Goal: Task Accomplishment & Management: Complete application form

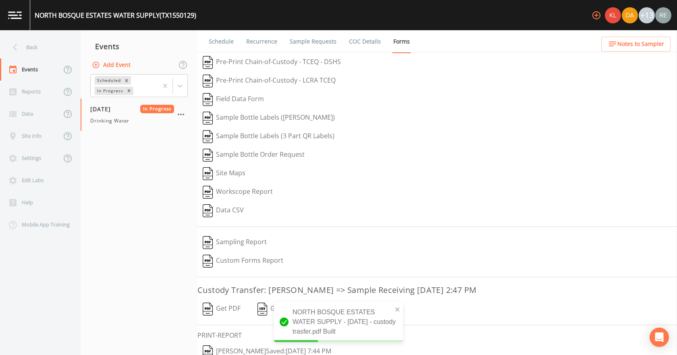
scroll to position [33, 0]
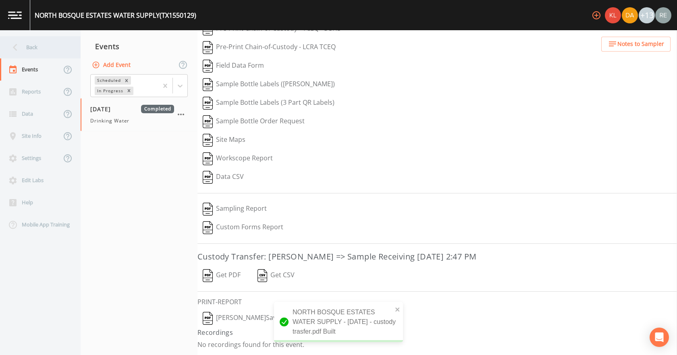
click at [37, 41] on div "Back" at bounding box center [36, 47] width 72 height 22
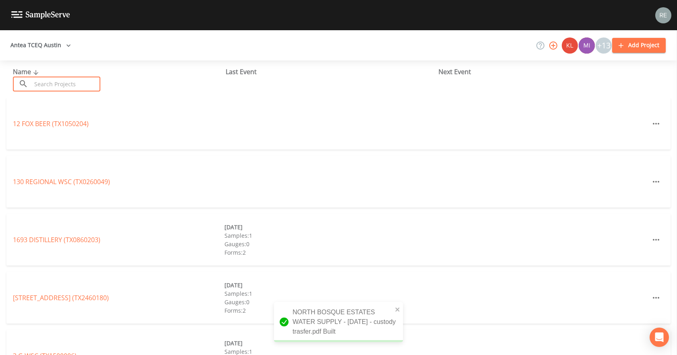
click at [49, 79] on input "text" at bounding box center [65, 84] width 69 height 15
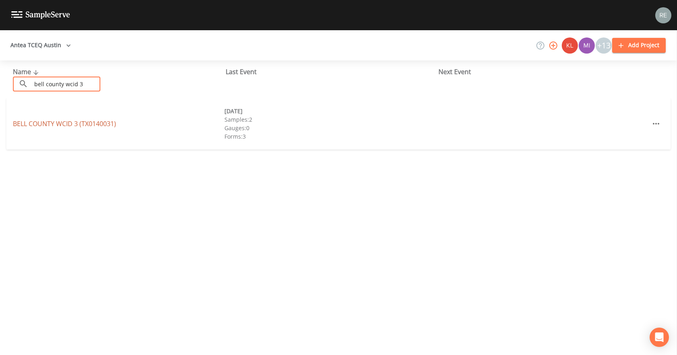
type input "bell county wcid 3"
click at [35, 123] on link "BELL COUNTY WCID 3 (TX0140031)" at bounding box center [64, 123] width 103 height 9
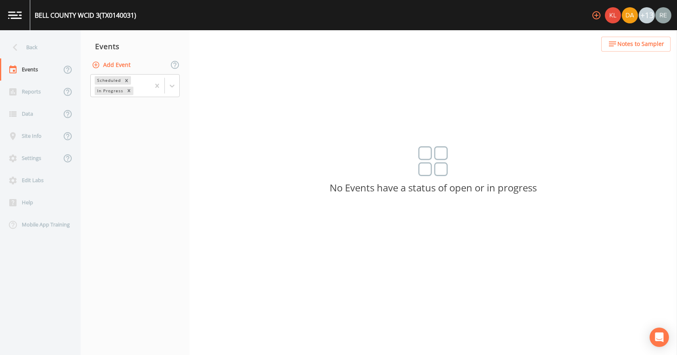
click at [99, 69] on button "Add Event" at bounding box center [111, 65] width 43 height 15
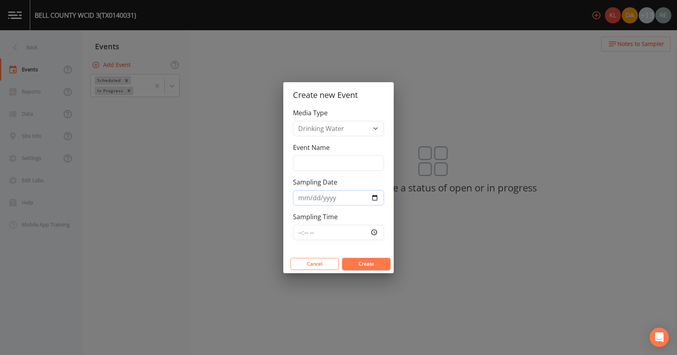
click at [375, 197] on input "Sampling Date" at bounding box center [338, 197] width 91 height 15
type input "[DATE]"
drag, startPoint x: 363, startPoint y: 263, endPoint x: 366, endPoint y: 257, distance: 6.3
click at [364, 260] on button "Create" at bounding box center [366, 264] width 48 height 12
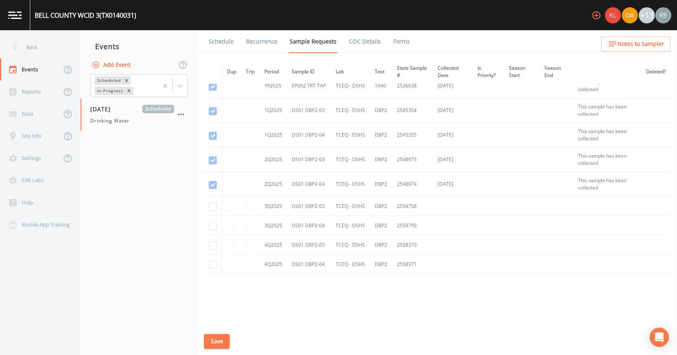
scroll to position [296, 0]
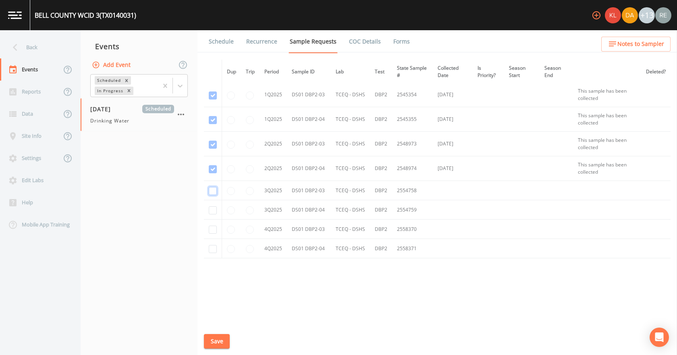
click at [209, 192] on input "checkbox" at bounding box center [213, 191] width 8 height 8
checkbox input "true"
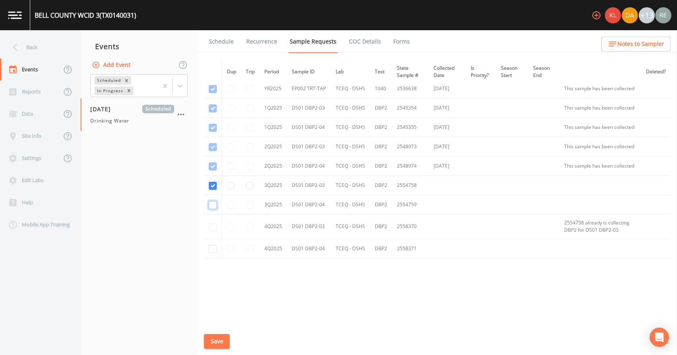
click at [211, 208] on input "checkbox" at bounding box center [213, 205] width 8 height 8
checkbox input "true"
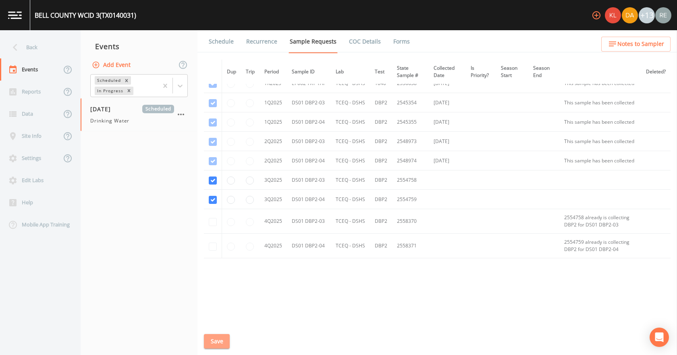
click at [219, 345] on button "Save" at bounding box center [217, 341] width 26 height 15
click at [37, 55] on div "Back" at bounding box center [36, 47] width 72 height 22
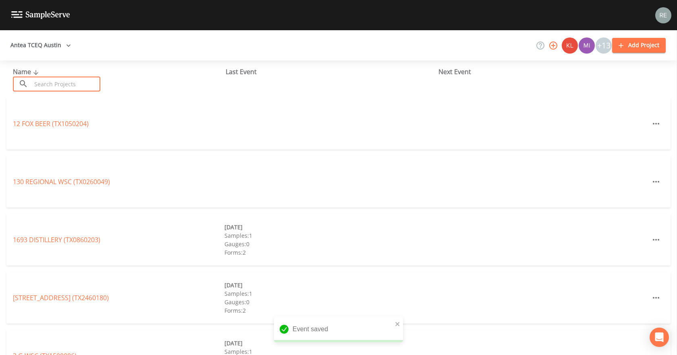
click at [49, 77] on input "text" at bounding box center [65, 84] width 69 height 15
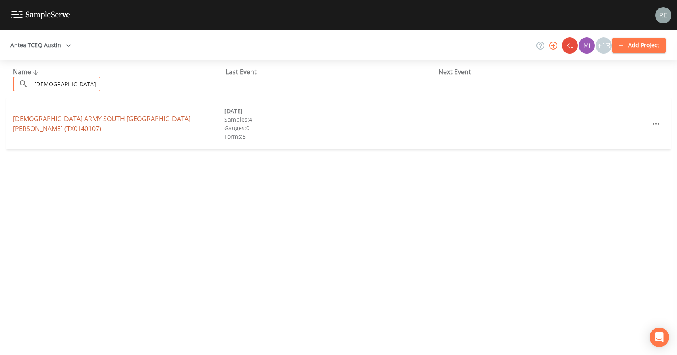
type input "[DEMOGRAPHIC_DATA] army so"
click at [63, 126] on link "[DEMOGRAPHIC_DATA] ARMY [GEOGRAPHIC_DATA][PERSON_NAME] (TX0140107)" at bounding box center [102, 123] width 178 height 19
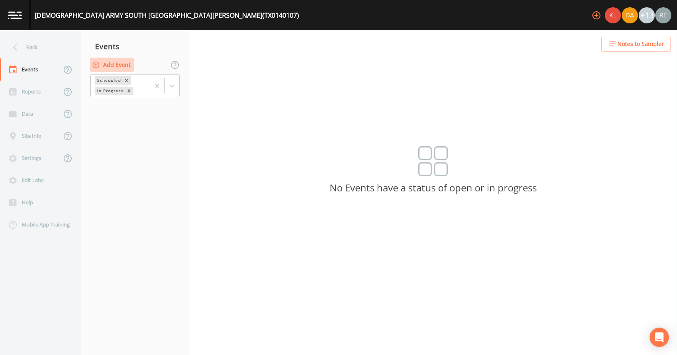
click at [116, 68] on button "Add Event" at bounding box center [111, 65] width 43 height 15
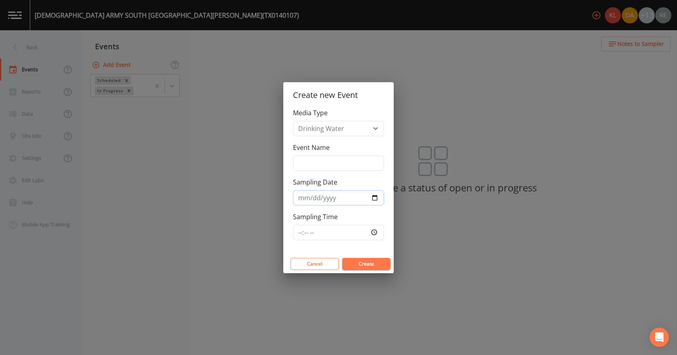
click at [373, 195] on input "Sampling Date" at bounding box center [338, 197] width 91 height 15
type input "[DATE]"
click at [354, 266] on button "Create" at bounding box center [366, 264] width 48 height 12
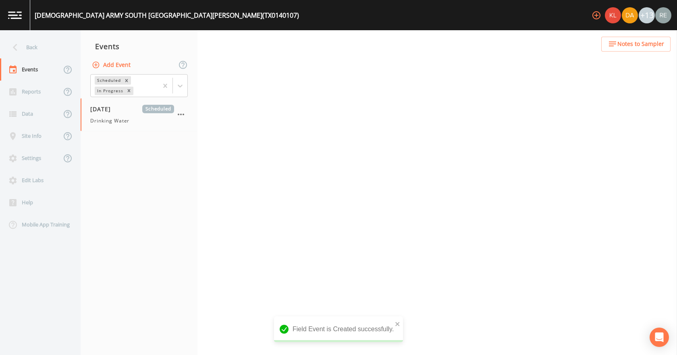
click at [115, 121] on span "Drinking Water" at bounding box center [109, 120] width 39 height 7
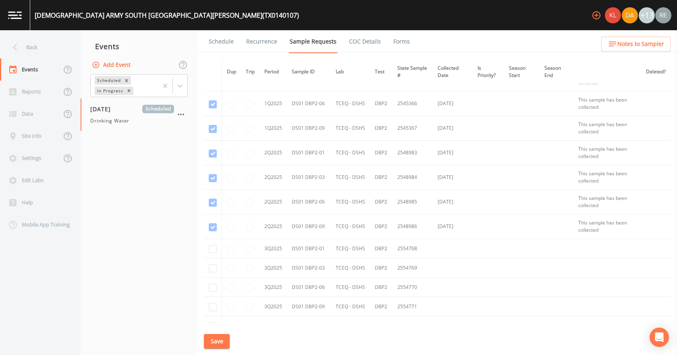
scroll to position [606, 0]
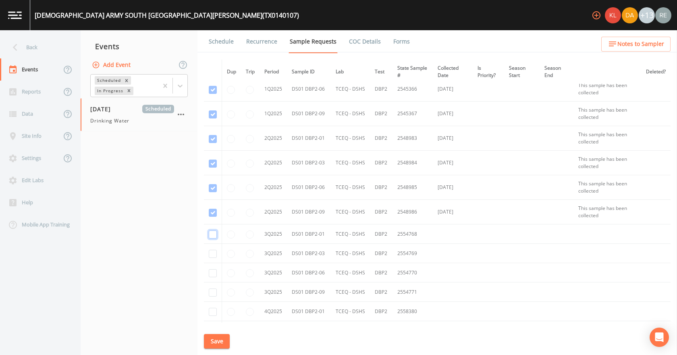
click at [215, 232] on input "checkbox" at bounding box center [213, 234] width 8 height 8
checkbox input "true"
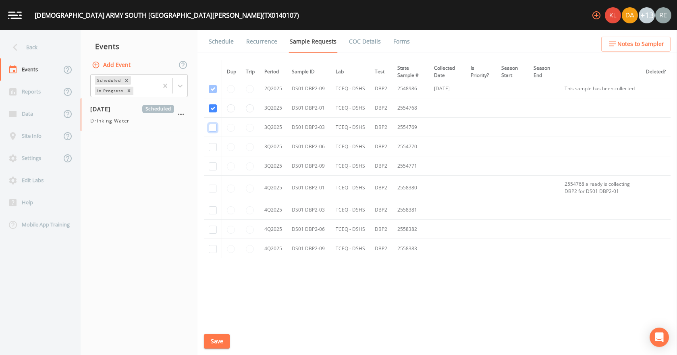
click at [215, 132] on input "checkbox" at bounding box center [213, 128] width 8 height 8
checkbox input "true"
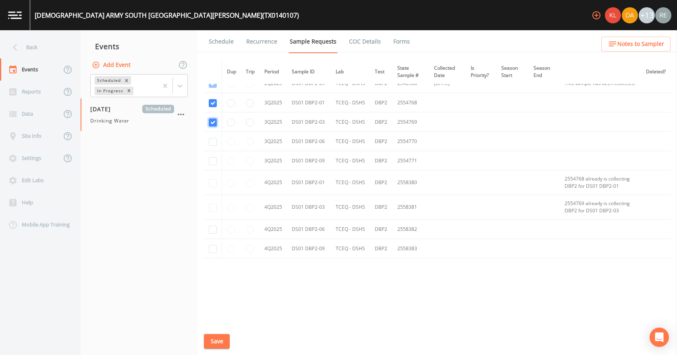
scroll to position [686, 0]
click at [215, 146] on input "checkbox" at bounding box center [213, 142] width 8 height 8
checkbox input "true"
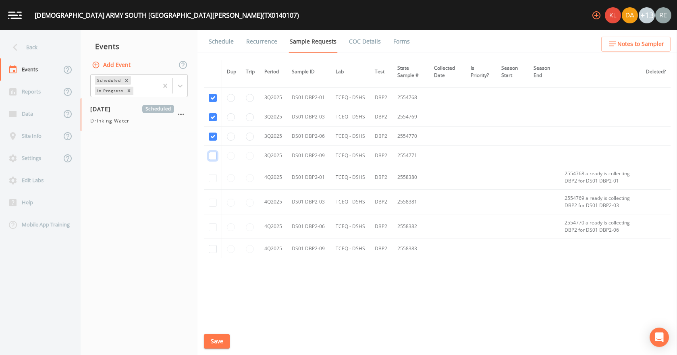
click at [216, 160] on input "checkbox" at bounding box center [213, 156] width 8 height 8
checkbox input "true"
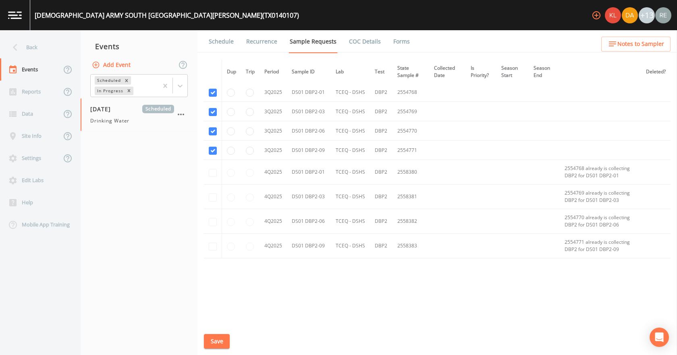
click at [217, 334] on button "Save" at bounding box center [217, 341] width 26 height 15
drag, startPoint x: 221, startPoint y: 42, endPoint x: 225, endPoint y: 51, distance: 9.4
click at [221, 42] on link "Schedule" at bounding box center [220, 41] width 27 height 23
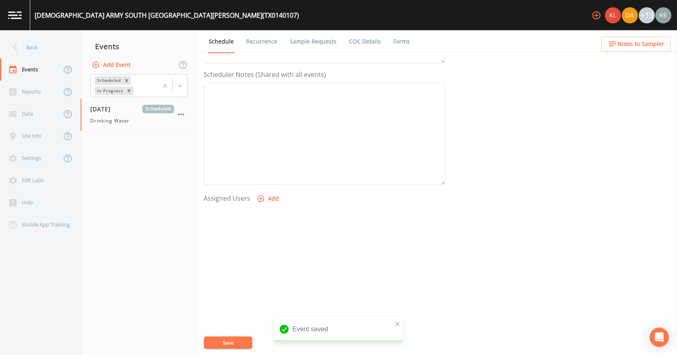
scroll to position [213, 0]
click at [267, 198] on button "Add" at bounding box center [268, 198] width 27 height 15
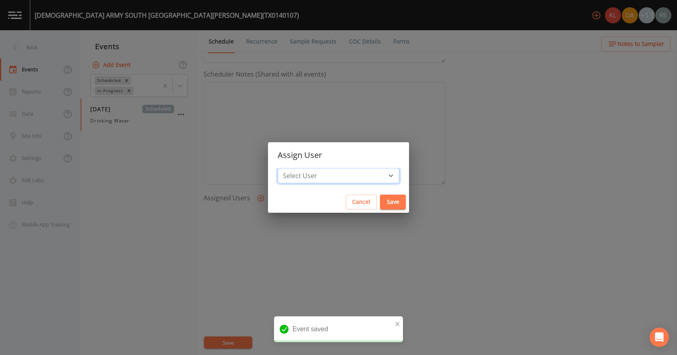
click at [325, 172] on select "Select User [PERSON_NAME] [PERSON_NAME] [PERSON_NAME] [PERSON_NAME] [PERSON_NAM…" at bounding box center [338, 175] width 122 height 15
select select "cda467bf-2385-465e-b0d0-2ef008f7967e"
click at [303, 168] on select "Select User [PERSON_NAME] [PERSON_NAME] [PERSON_NAME] [PERSON_NAME] [PERSON_NAM…" at bounding box center [338, 175] width 122 height 15
click at [380, 198] on button "Save" at bounding box center [393, 202] width 26 height 15
select select
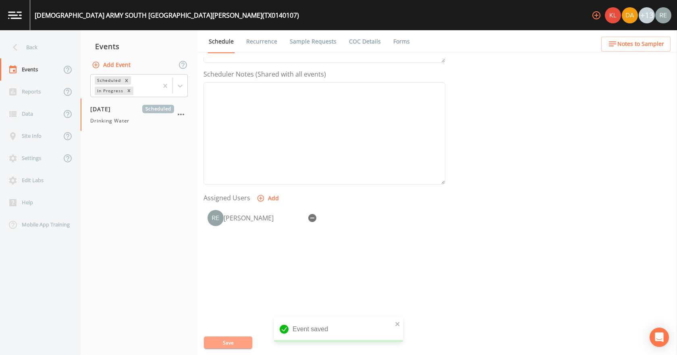
click at [244, 343] on button "Save" at bounding box center [228, 342] width 48 height 12
click at [33, 44] on div "Back" at bounding box center [36, 47] width 72 height 22
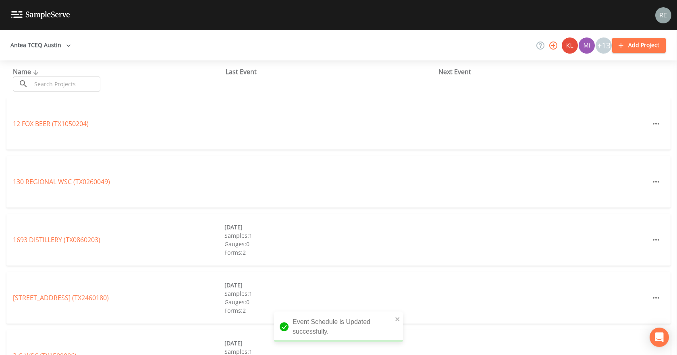
click at [64, 85] on input "text" at bounding box center [65, 84] width 69 height 15
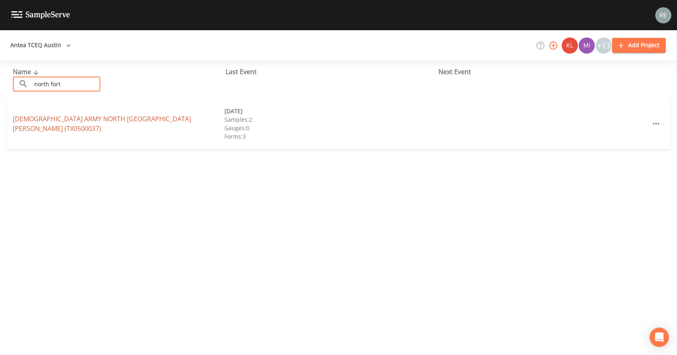
type input "north fort"
click at [90, 122] on link "[DEMOGRAPHIC_DATA] ARMY [GEOGRAPHIC_DATA][PERSON_NAME] (TX0500037)" at bounding box center [102, 123] width 178 height 19
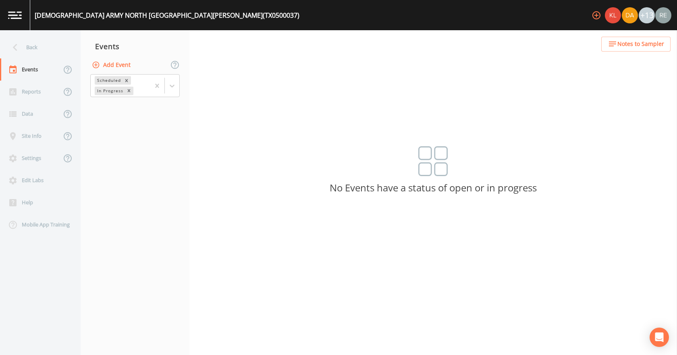
click at [116, 69] on button "Add Event" at bounding box center [111, 65] width 43 height 15
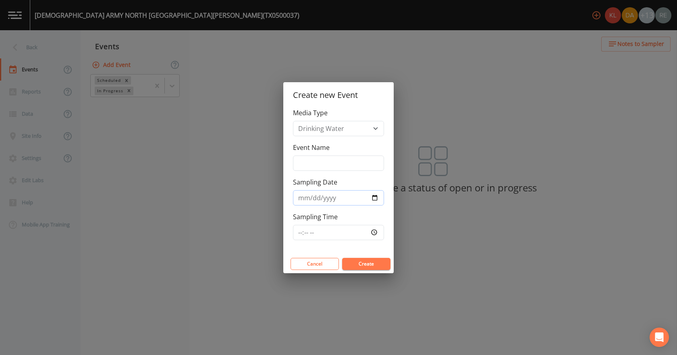
click at [373, 193] on input "Sampling Date" at bounding box center [338, 197] width 91 height 15
click at [374, 198] on input "Sampling Date" at bounding box center [338, 197] width 91 height 15
type input "[DATE]"
click at [363, 267] on button "Create" at bounding box center [366, 264] width 48 height 12
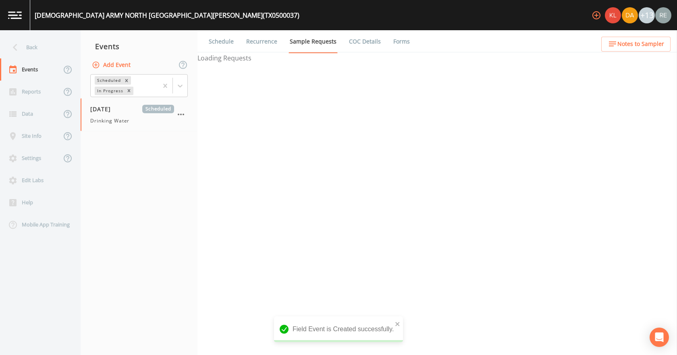
click at [109, 110] on span "[DATE]" at bounding box center [103, 109] width 26 height 8
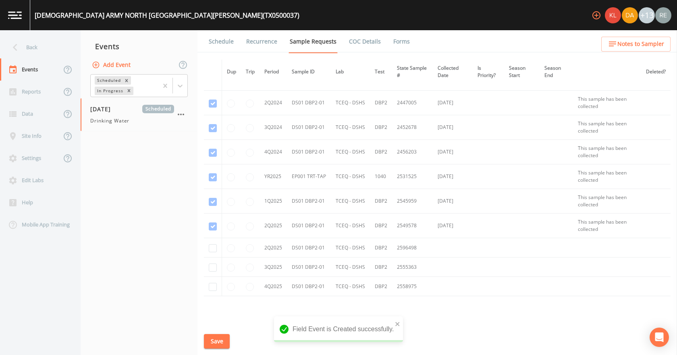
scroll to position [81, 0]
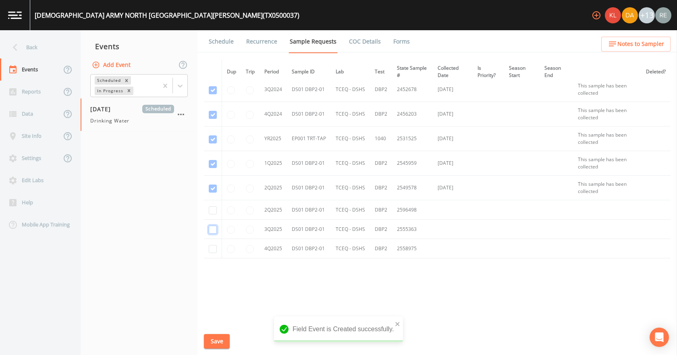
click at [214, 228] on input "checkbox" at bounding box center [213, 230] width 8 height 8
checkbox input "true"
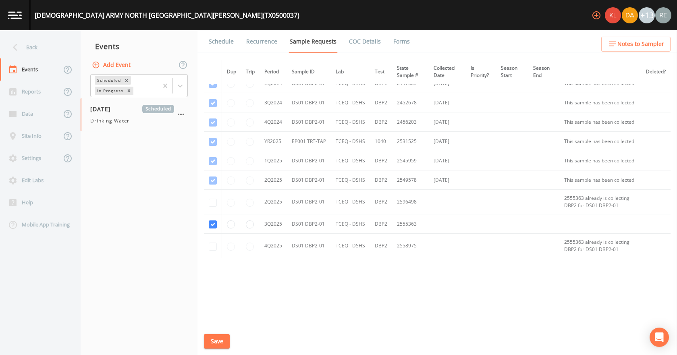
click at [209, 336] on button "Save" at bounding box center [217, 341] width 26 height 15
click at [206, 336] on button "Save" at bounding box center [217, 341] width 26 height 15
click at [230, 46] on link "Schedule" at bounding box center [220, 41] width 27 height 23
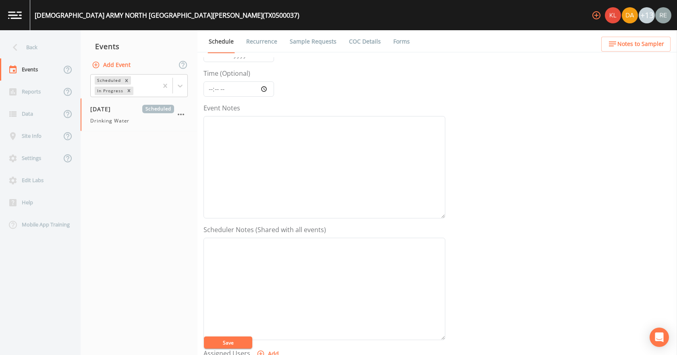
scroll to position [161, 0]
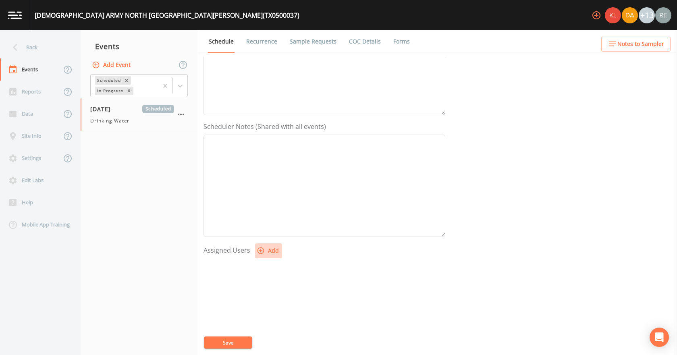
click at [261, 249] on icon "button" at bounding box center [261, 250] width 8 height 8
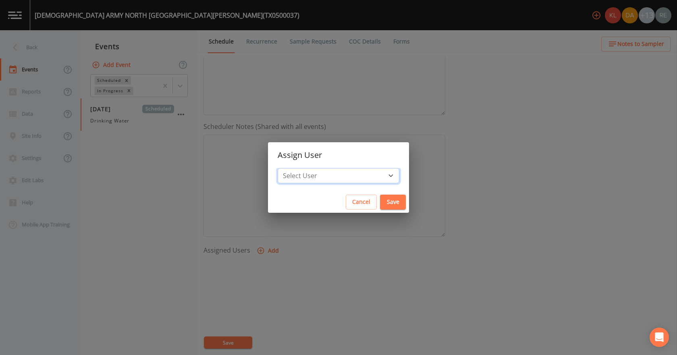
click at [319, 170] on select "Select User [PERSON_NAME] [PERSON_NAME] [PERSON_NAME] [PERSON_NAME] [PERSON_NAM…" at bounding box center [338, 175] width 122 height 15
select select "cda467bf-2385-465e-b0d0-2ef008f7967e"
click at [303, 168] on select "Select User [PERSON_NAME] [PERSON_NAME] [PERSON_NAME] [PERSON_NAME] [PERSON_NAM…" at bounding box center [338, 175] width 122 height 15
click at [380, 201] on button "Save" at bounding box center [393, 202] width 26 height 15
select select
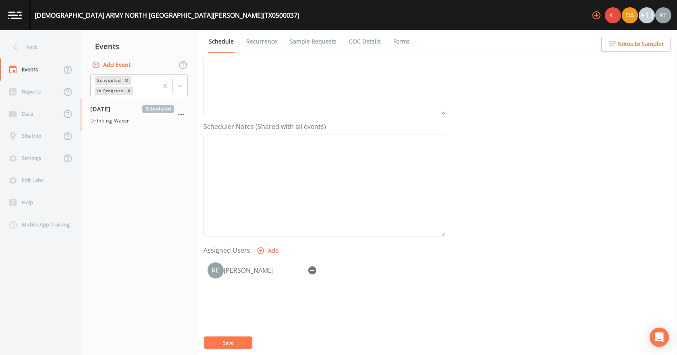
click at [245, 337] on button "Save" at bounding box center [228, 342] width 48 height 12
click at [245, 338] on button "Save" at bounding box center [228, 342] width 48 height 12
click at [32, 41] on div "Back" at bounding box center [36, 47] width 72 height 22
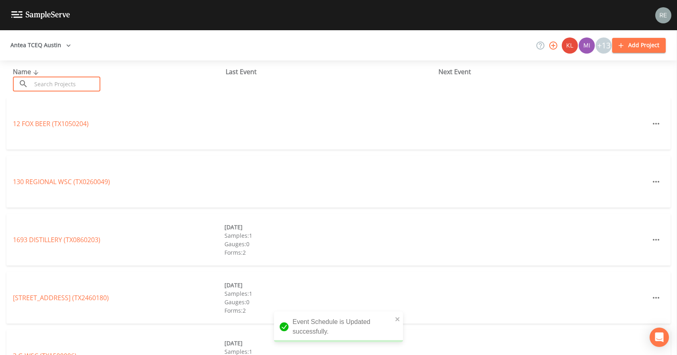
click at [53, 87] on input "text" at bounding box center [65, 84] width 69 height 15
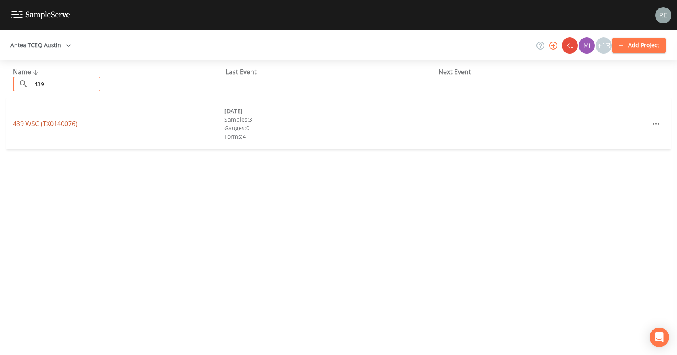
type input "439"
click at [38, 122] on link "439 WSC (TX0140076)" at bounding box center [45, 123] width 64 height 9
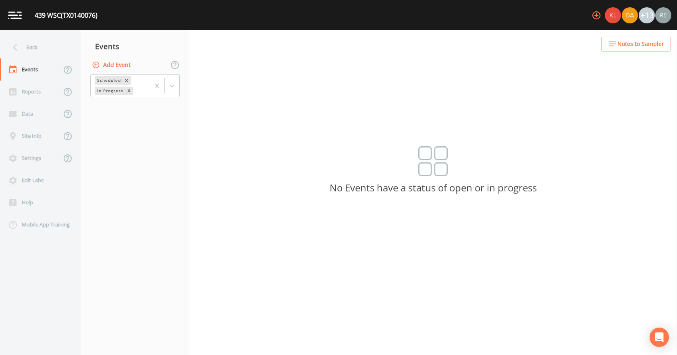
click at [121, 64] on button "Add Event" at bounding box center [111, 65] width 43 height 15
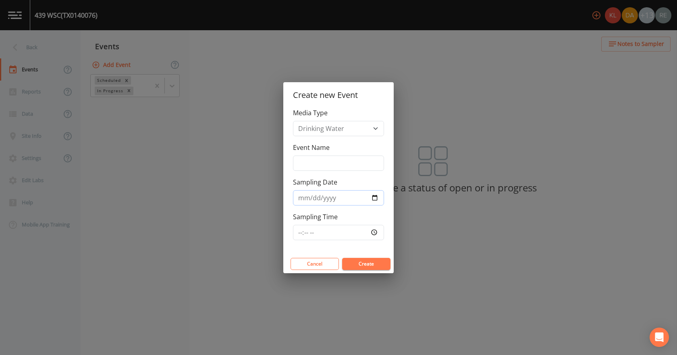
click at [376, 198] on input "Sampling Date" at bounding box center [338, 197] width 91 height 15
type input "[DATE]"
click at [356, 265] on button "Create" at bounding box center [366, 264] width 48 height 12
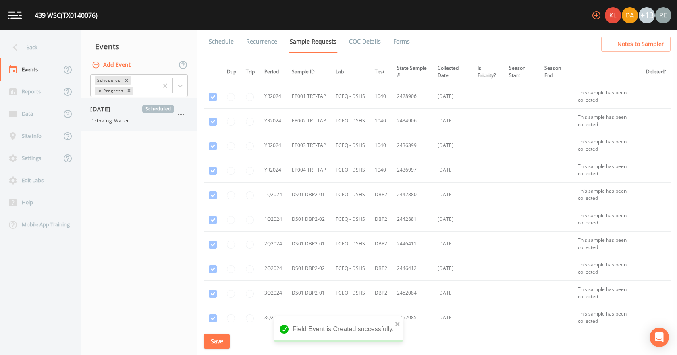
click at [108, 110] on span "[DATE]" at bounding box center [103, 109] width 26 height 8
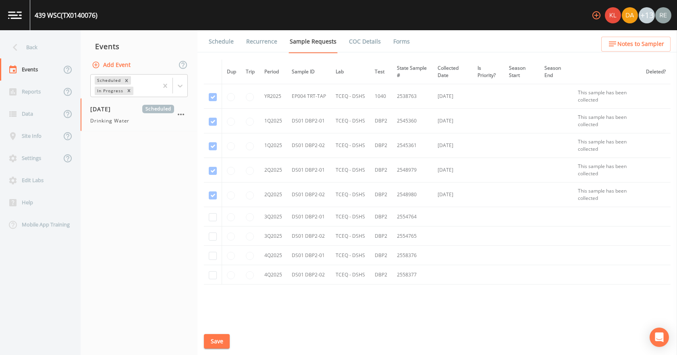
scroll to position [389, 0]
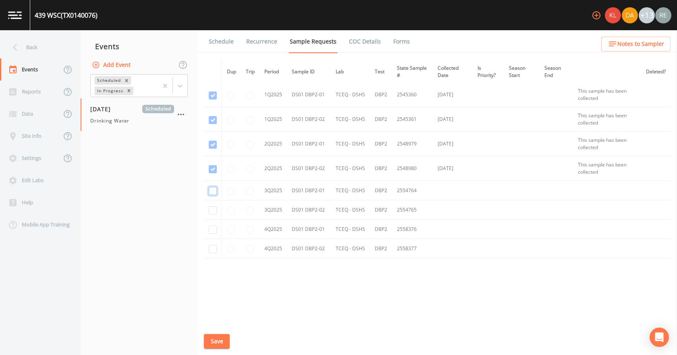
click at [215, 188] on input "checkbox" at bounding box center [213, 191] width 8 height 8
checkbox input "true"
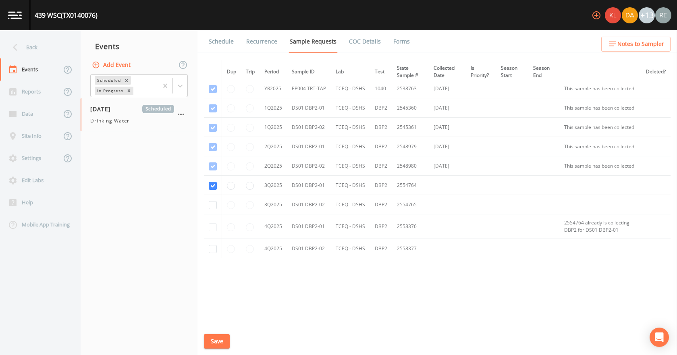
click at [213, 205] on td at bounding box center [213, 204] width 18 height 19
click at [213, 209] on input "checkbox" at bounding box center [213, 205] width 8 height 8
checkbox input "true"
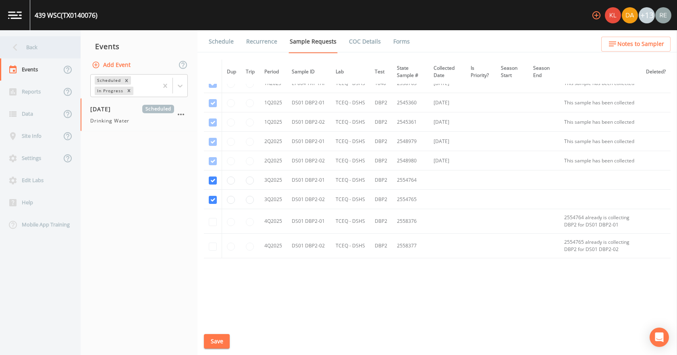
click at [20, 43] on icon at bounding box center [15, 47] width 14 height 14
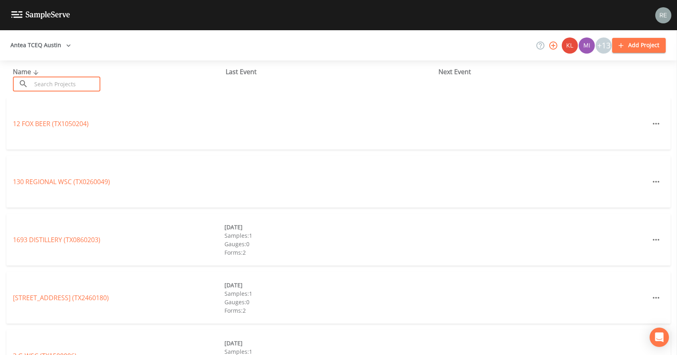
click at [35, 83] on input "text" at bounding box center [65, 84] width 69 height 15
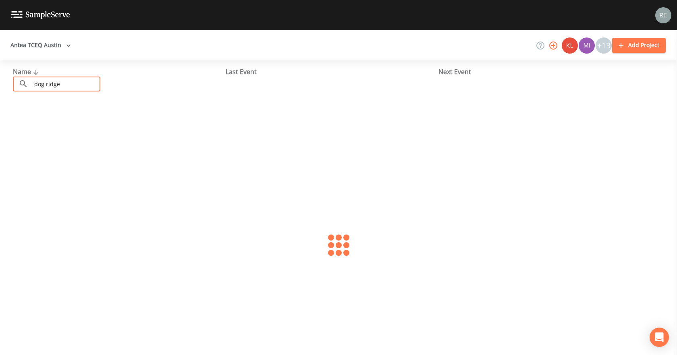
type input "dog ridge"
click at [48, 121] on link "[GEOGRAPHIC_DATA] (TX0140044)" at bounding box center [57, 123] width 89 height 9
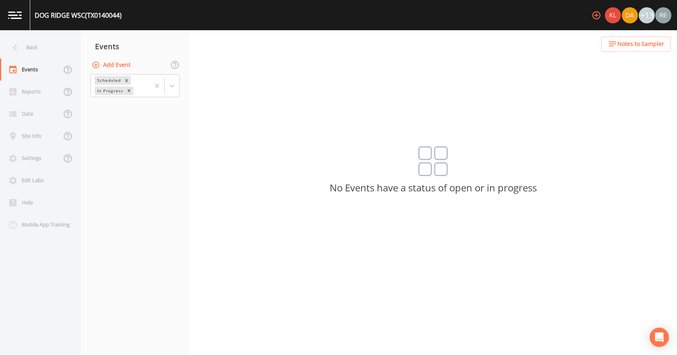
click at [108, 58] on button "Add Event" at bounding box center [111, 65] width 43 height 15
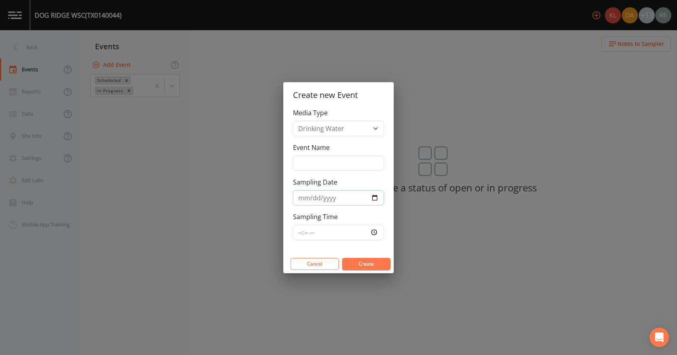
click at [370, 201] on input "Sampling Date" at bounding box center [338, 197] width 91 height 15
type input "[DATE]"
click at [356, 263] on button "Create" at bounding box center [366, 264] width 48 height 12
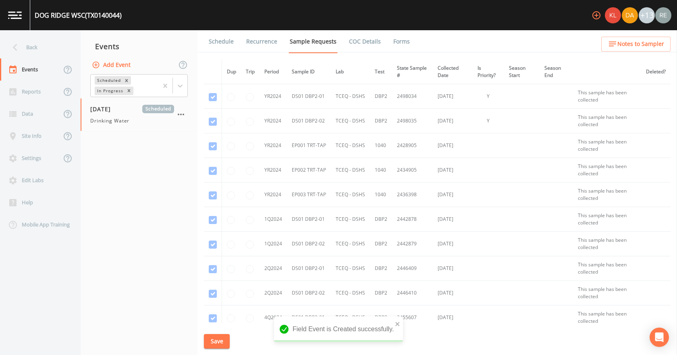
click at [110, 112] on span "[DATE]" at bounding box center [103, 109] width 26 height 8
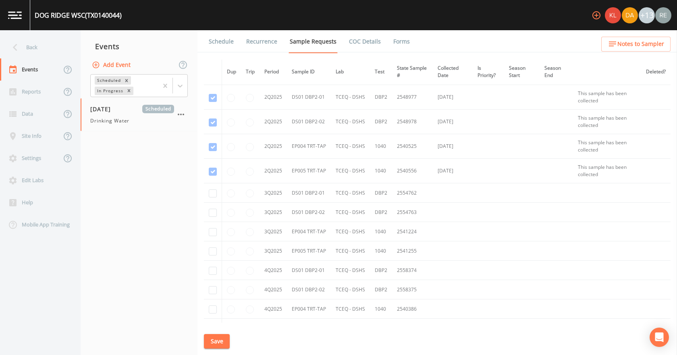
scroll to position [685, 0]
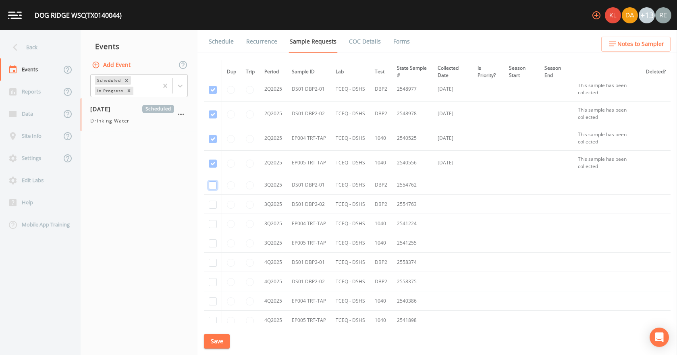
click at [210, 186] on input "checkbox" at bounding box center [213, 185] width 8 height 8
checkbox input "true"
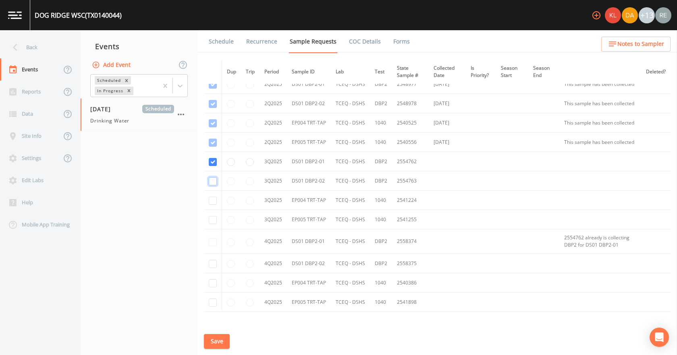
click at [211, 180] on input "checkbox" at bounding box center [213, 181] width 8 height 8
checkbox input "true"
click at [214, 197] on input "checkbox" at bounding box center [213, 201] width 8 height 8
checkbox input "true"
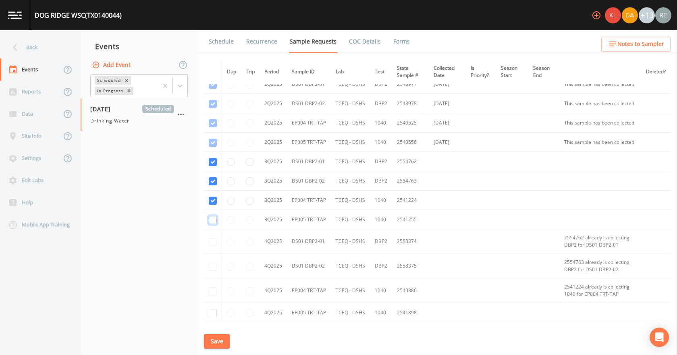
click at [211, 220] on input "checkbox" at bounding box center [213, 220] width 8 height 8
checkbox input "true"
